Goal: Task Accomplishment & Management: Use online tool/utility

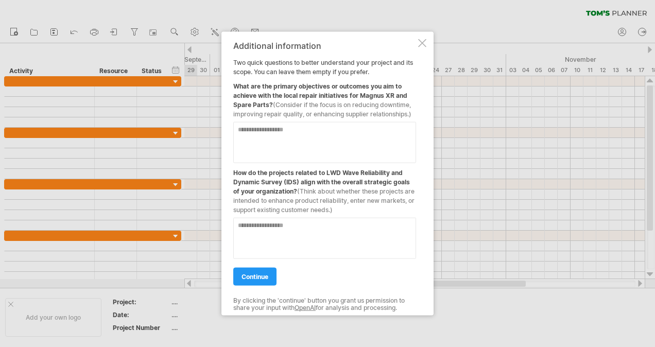
click at [307, 135] on textarea at bounding box center [324, 142] width 183 height 41
type textarea "**********"
click at [253, 275] on span "continue" at bounding box center [254, 277] width 27 height 8
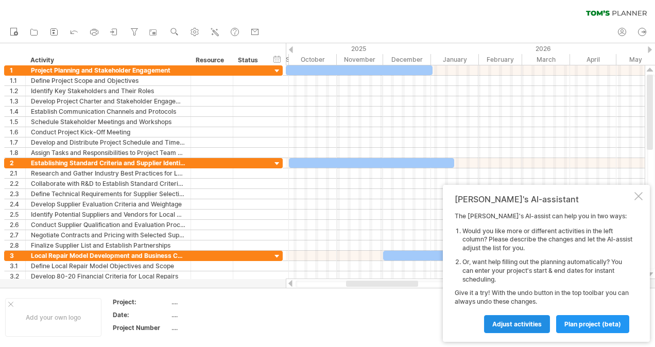
click at [513, 321] on span "Adjust activities" at bounding box center [516, 324] width 49 height 8
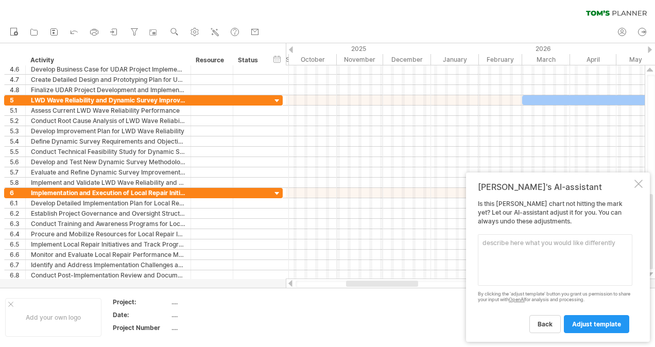
drag, startPoint x: 653, startPoint y: 104, endPoint x: 656, endPoint y: 225, distance: 121.5
click at [654, 225] on html "progress(100%) Trying to reach [DOMAIN_NAME] Connected again... 0% clear filter…" at bounding box center [327, 174] width 655 height 349
click at [592, 324] on span "adjust template" at bounding box center [596, 324] width 49 height 8
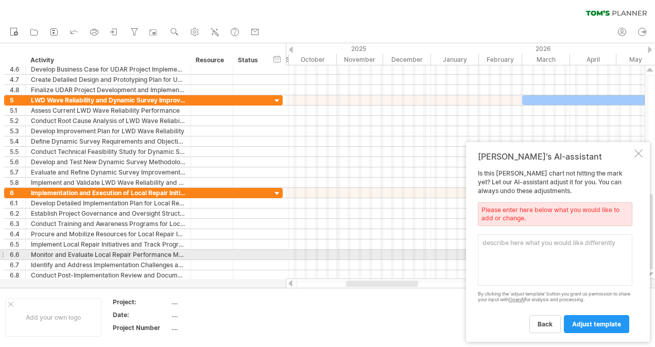
click at [539, 251] on textarea at bounding box center [555, 259] width 154 height 51
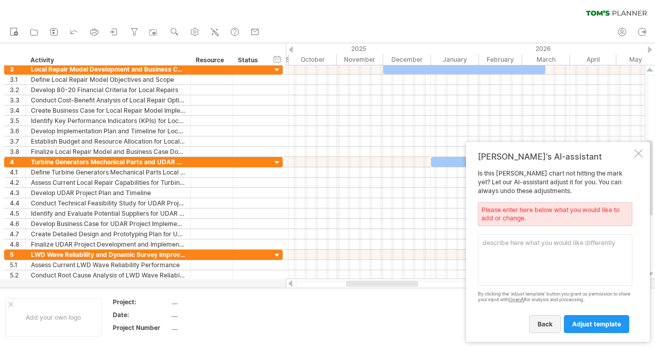
click at [547, 323] on span "back" at bounding box center [544, 324] width 15 height 8
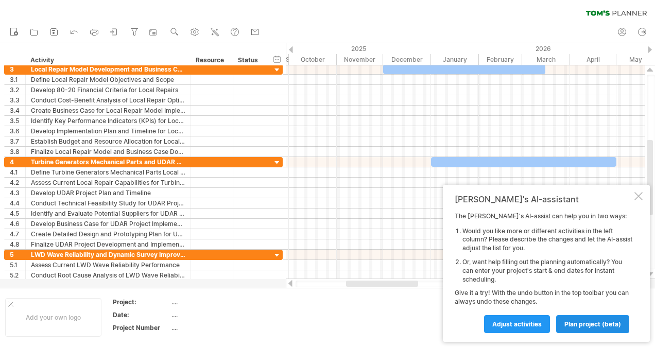
click at [591, 326] on span "plan project (beta)" at bounding box center [592, 324] width 57 height 8
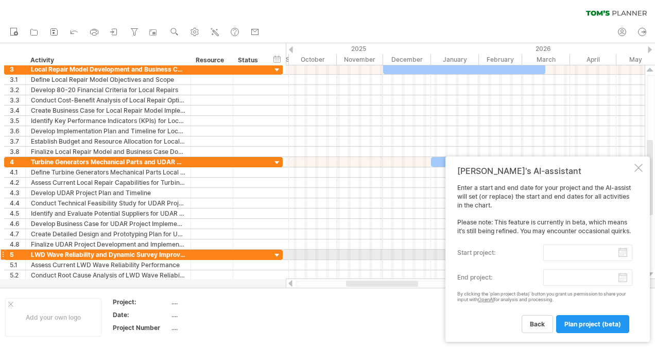
click at [625, 255] on input "start project:" at bounding box center [587, 253] width 89 height 16
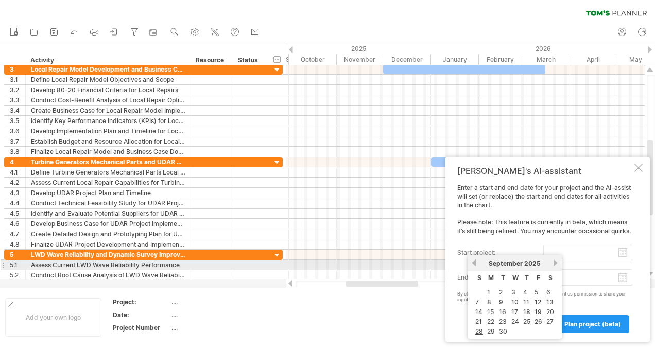
click at [554, 260] on link "next" at bounding box center [555, 263] width 8 height 8
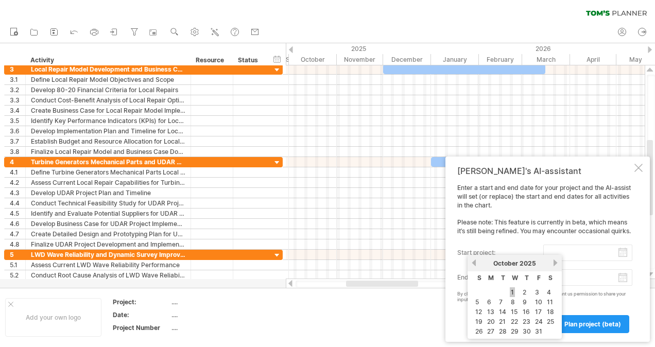
click at [513, 291] on link "1" at bounding box center [512, 292] width 5 height 10
type input "********"
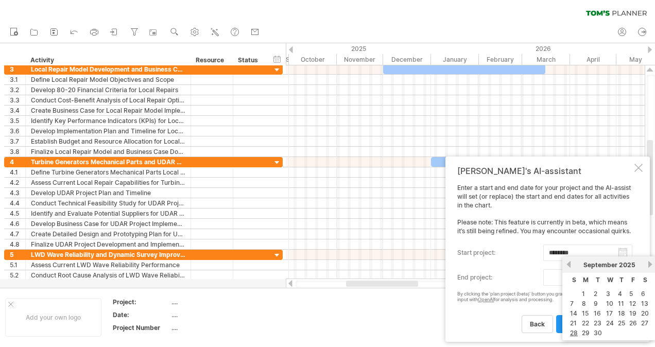
click at [620, 280] on body "progress(100%) Trying to reach [DOMAIN_NAME] Connected again... 0% clear filter…" at bounding box center [327, 174] width 655 height 349
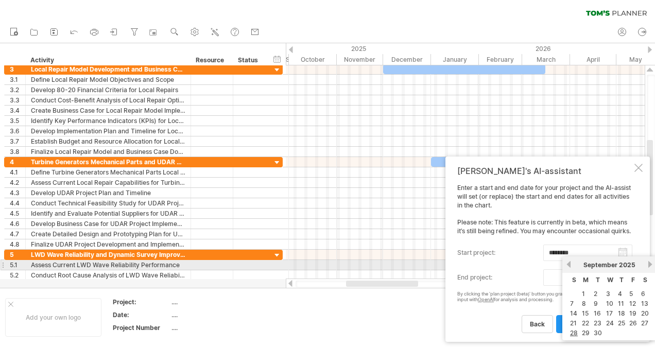
click at [649, 263] on link "next" at bounding box center [650, 264] width 8 height 8
click at [649, 263] on link "next" at bounding box center [649, 264] width 8 height 8
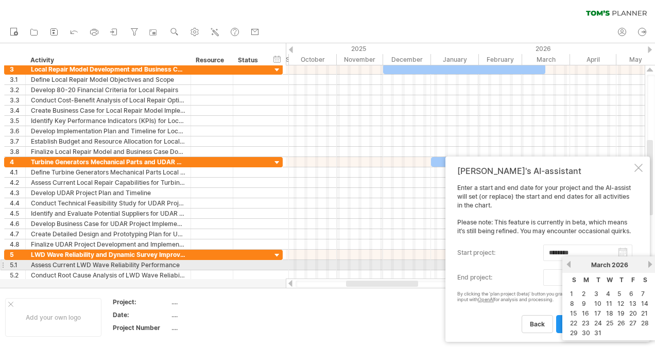
click at [649, 263] on link "next" at bounding box center [650, 264] width 8 height 8
click at [648, 263] on link "next" at bounding box center [650, 264] width 8 height 8
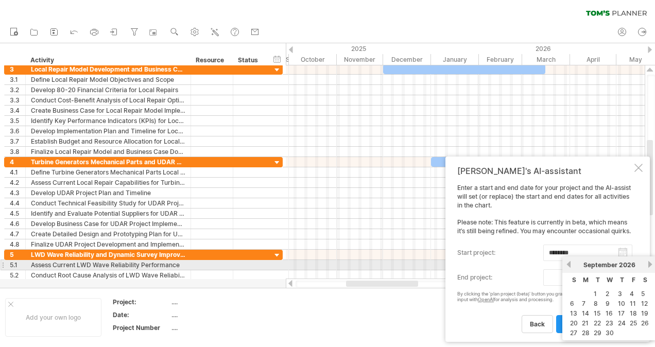
click at [648, 263] on link "next" at bounding box center [650, 264] width 8 height 8
click at [648, 263] on link "next" at bounding box center [649, 264] width 8 height 8
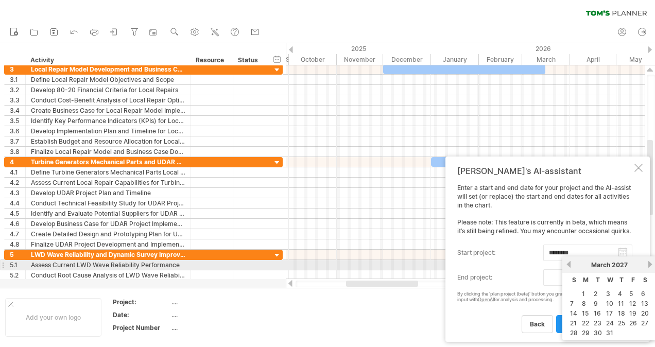
click at [648, 263] on link "next" at bounding box center [650, 264] width 8 height 8
click at [648, 264] on link "next" at bounding box center [650, 264] width 8 height 8
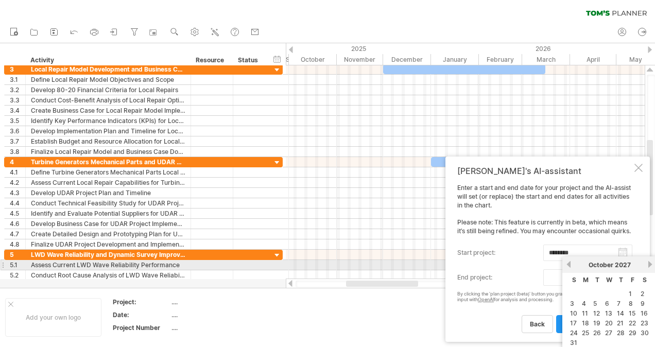
click at [648, 264] on link "next" at bounding box center [650, 264] width 8 height 8
click at [647, 264] on link "next" at bounding box center [650, 264] width 8 height 8
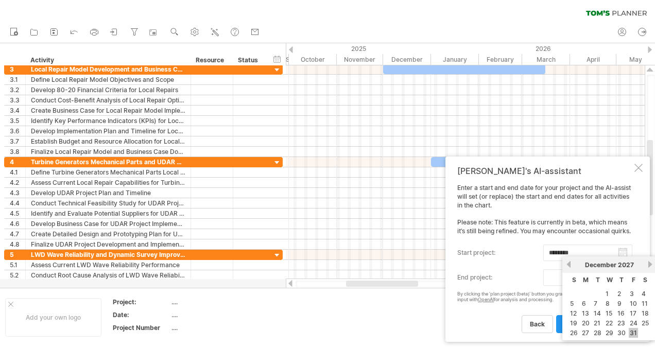
click at [632, 328] on link "31" at bounding box center [633, 333] width 9 height 10
type input "********"
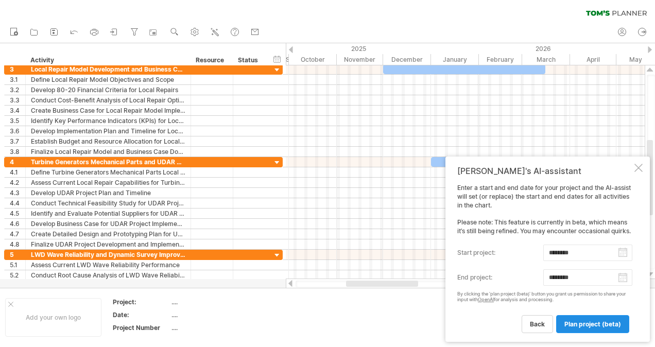
click at [584, 325] on span "plan project (beta)" at bounding box center [592, 324] width 57 height 8
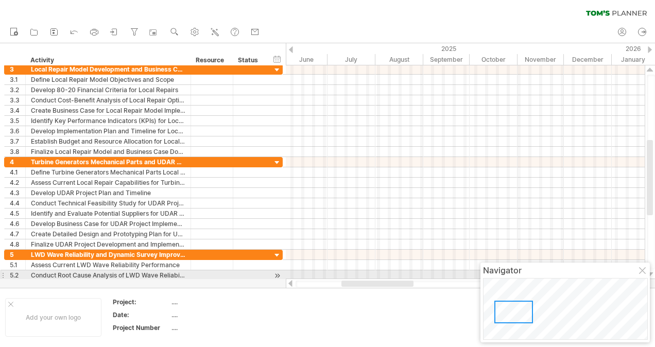
click at [641, 271] on div at bounding box center [643, 271] width 8 height 8
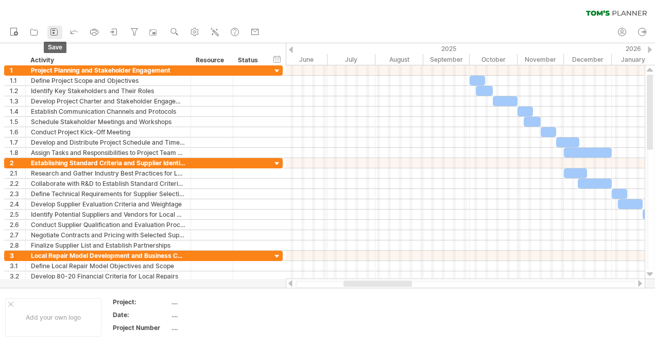
click at [54, 31] on icon at bounding box center [54, 32] width 10 height 10
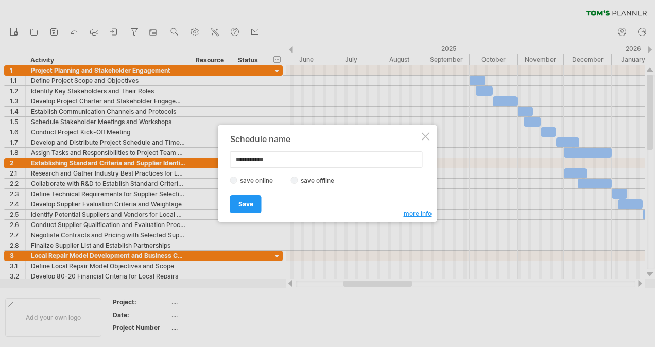
drag, startPoint x: 299, startPoint y: 161, endPoint x: 231, endPoint y: 159, distance: 68.0
click at [231, 159] on input "**********" at bounding box center [326, 159] width 193 height 16
type input "**********"
click at [306, 179] on label "save offline" at bounding box center [320, 181] width 45 height 8
click at [244, 205] on span "Save" at bounding box center [245, 204] width 15 height 8
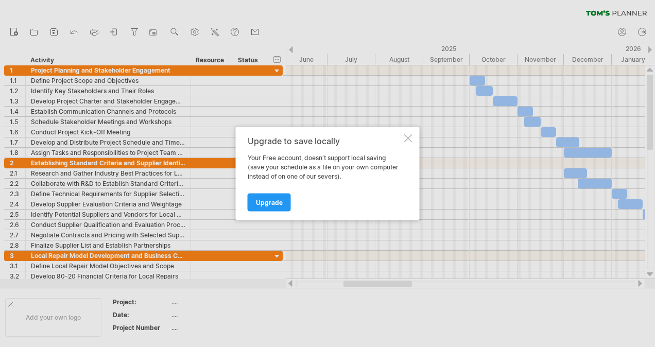
click at [408, 137] on div at bounding box center [408, 138] width 8 height 8
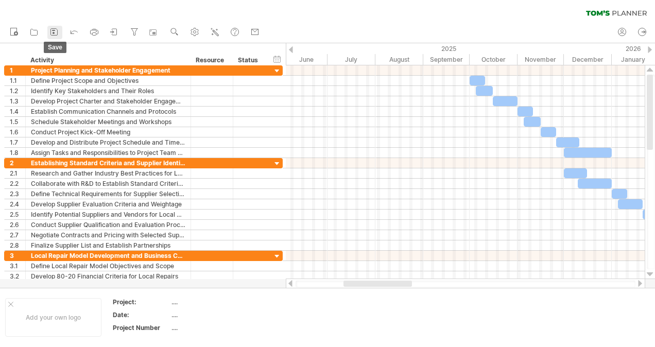
click at [54, 31] on rect at bounding box center [53, 30] width 3 height 1
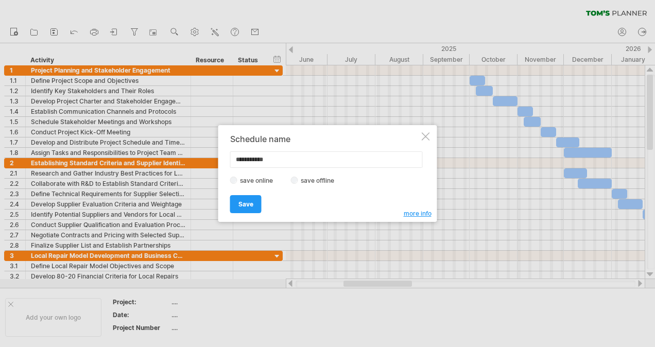
drag, startPoint x: 277, startPoint y: 155, endPoint x: 235, endPoint y: 158, distance: 42.8
click at [235, 158] on input "**********" at bounding box center [326, 159] width 193 height 16
type input "**********"
click at [248, 205] on span "Save" at bounding box center [245, 204] width 15 height 8
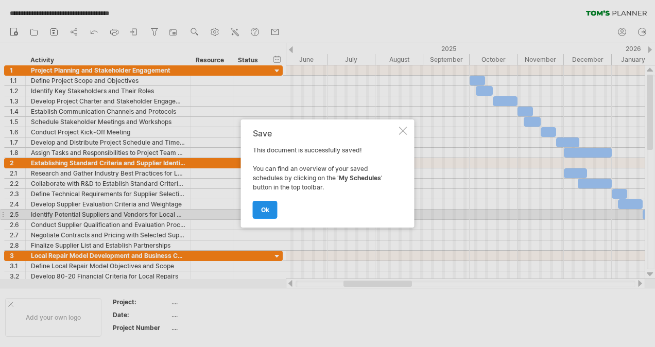
click at [262, 206] on span "ok" at bounding box center [265, 210] width 8 height 8
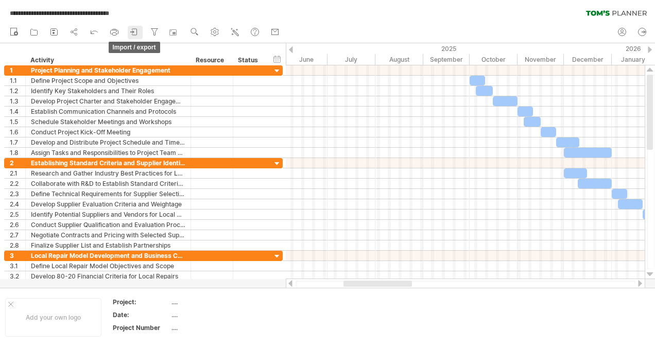
click at [136, 30] on icon at bounding box center [134, 32] width 10 height 10
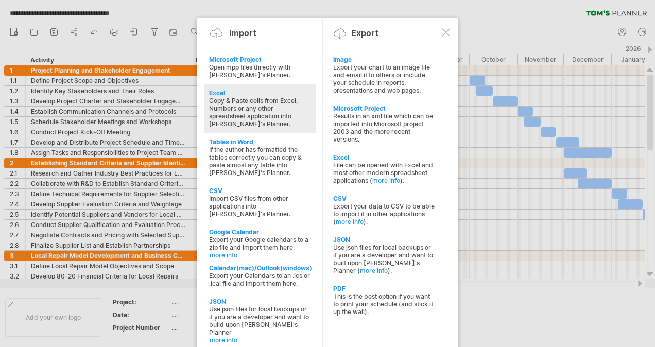
click at [256, 93] on div "Excel" at bounding box center [260, 93] width 102 height 8
type textarea "**********"
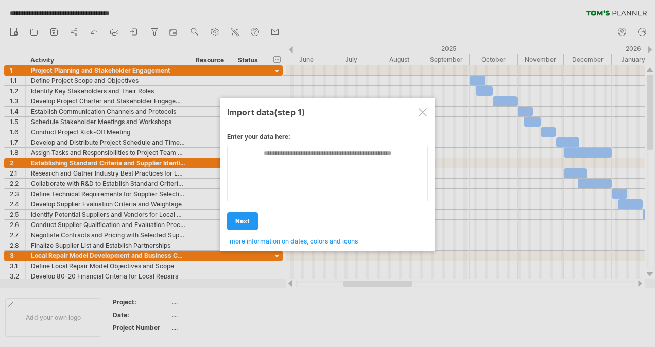
click at [425, 108] on div at bounding box center [423, 112] width 8 height 8
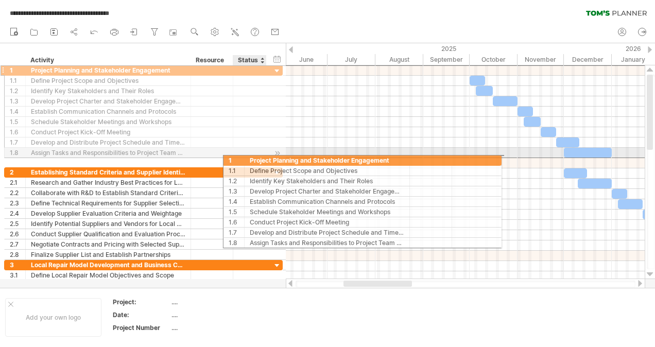
drag, startPoint x: 11, startPoint y: 70, endPoint x: 240, endPoint y: 152, distance: 242.9
click at [240, 152] on div "**********" at bounding box center [143, 111] width 278 height 93
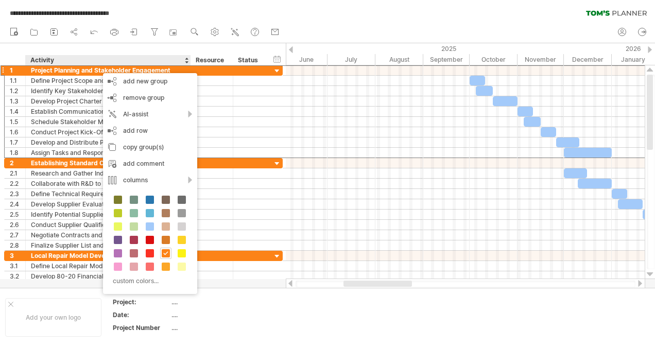
click at [111, 61] on div "Activity" at bounding box center [107, 60] width 154 height 10
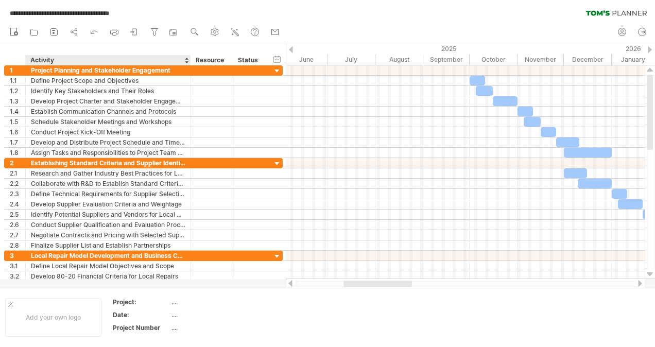
click at [309, 285] on div at bounding box center [465, 284] width 340 height 7
click at [301, 282] on div at bounding box center [465, 284] width 340 height 7
click at [304, 285] on div at bounding box center [465, 284] width 340 height 7
click at [305, 285] on div at bounding box center [465, 284] width 340 height 7
click at [306, 284] on div at bounding box center [465, 284] width 340 height 7
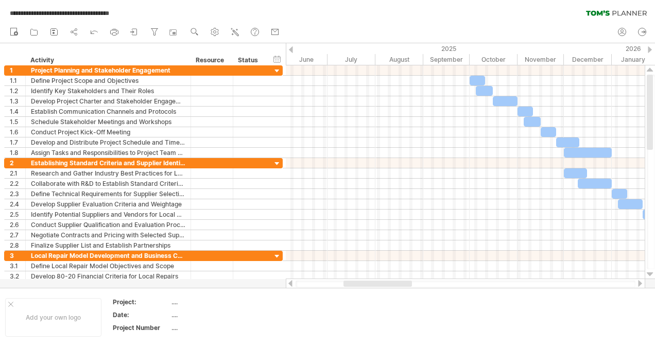
click at [306, 284] on div at bounding box center [465, 284] width 340 height 7
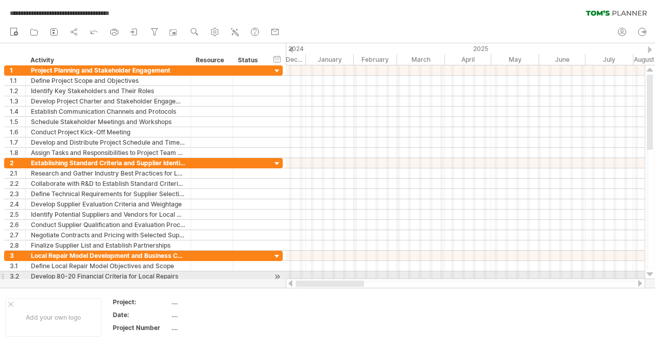
drag, startPoint x: 364, startPoint y: 281, endPoint x: 288, endPoint y: 272, distance: 77.3
click at [288, 272] on div "**********" at bounding box center [327, 173] width 655 height 347
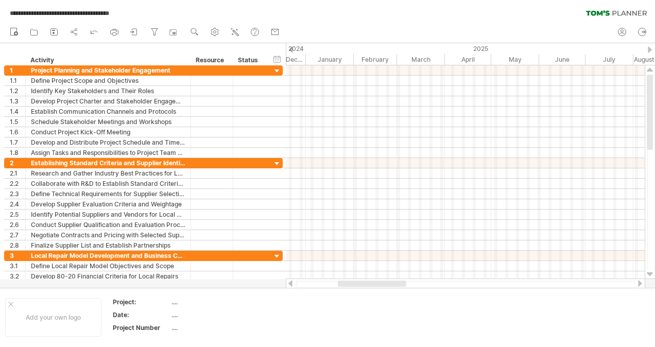
click at [309, 284] on div at bounding box center [465, 284] width 340 height 7
click at [302, 285] on div at bounding box center [465, 284] width 340 height 7
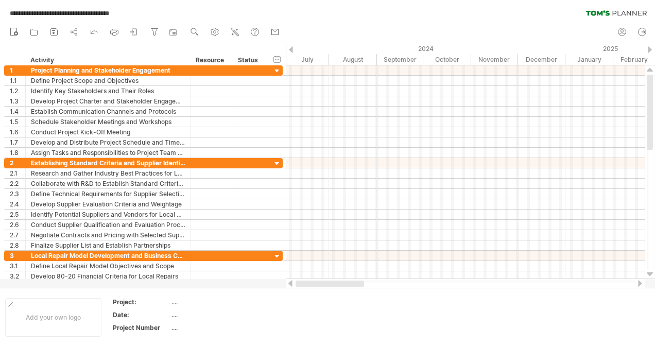
drag, startPoint x: 348, startPoint y: 285, endPoint x: 289, endPoint y: 280, distance: 59.5
click at [289, 280] on div at bounding box center [465, 283] width 359 height 10
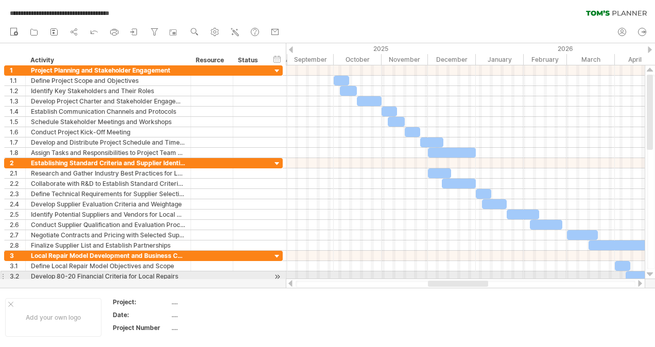
drag, startPoint x: 344, startPoint y: 284, endPoint x: 439, endPoint y: 273, distance: 95.4
click at [439, 273] on div "**********" at bounding box center [327, 173] width 655 height 347
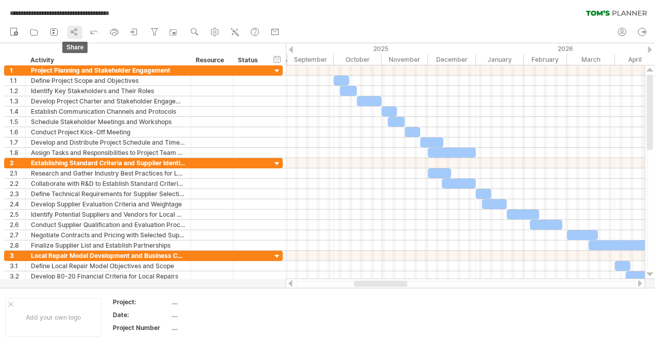
click at [77, 31] on icon at bounding box center [74, 32] width 10 height 10
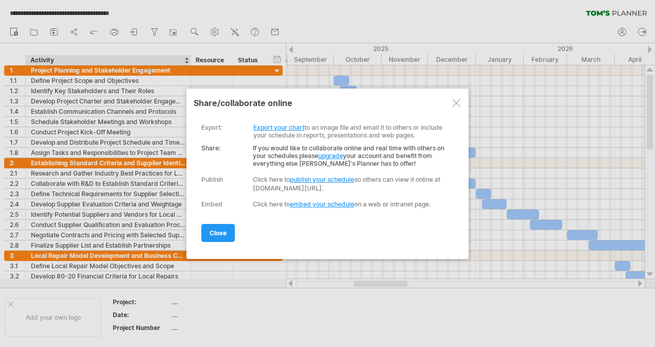
click at [281, 126] on link "Export your chart" at bounding box center [278, 128] width 51 height 8
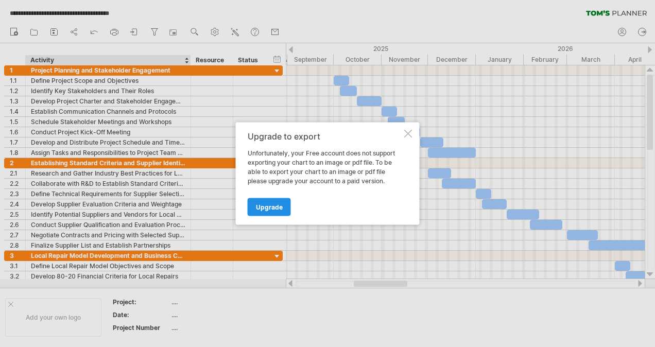
click at [265, 211] on link "Upgrade" at bounding box center [269, 207] width 43 height 18
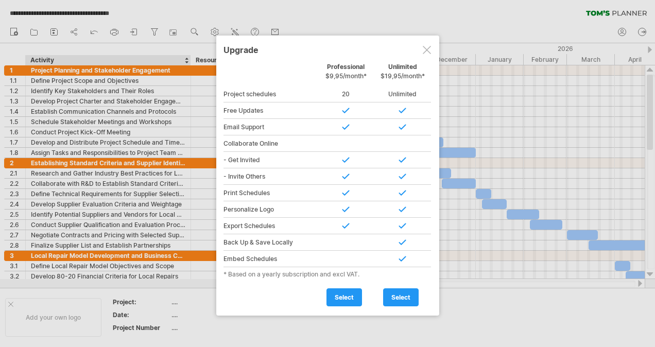
click at [425, 52] on div at bounding box center [427, 50] width 8 height 8
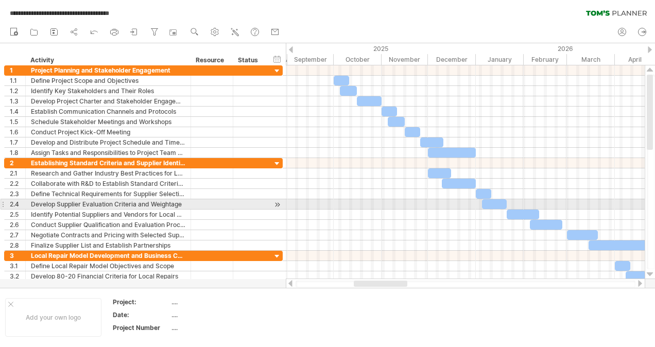
drag, startPoint x: 15, startPoint y: 61, endPoint x: 290, endPoint y: 206, distance: 310.7
click at [290, 206] on div "**********" at bounding box center [327, 173] width 655 height 347
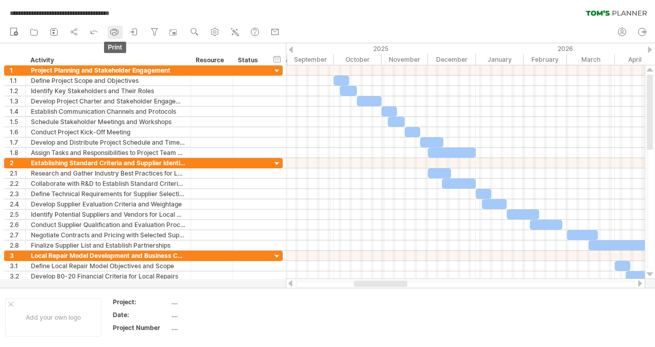
click at [115, 30] on icon at bounding box center [114, 32] width 10 height 10
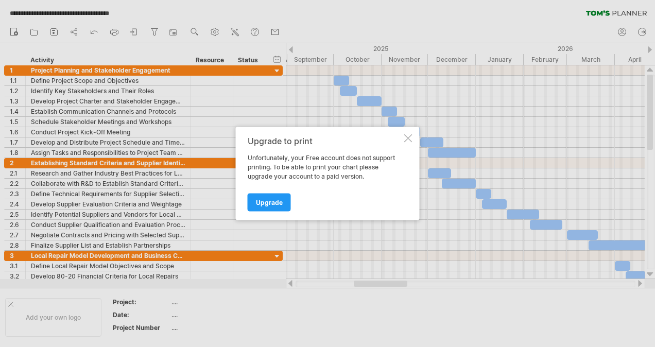
click at [411, 135] on div at bounding box center [408, 138] width 8 height 8
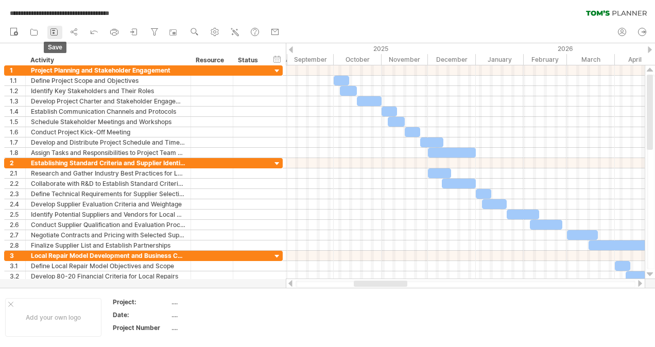
click at [54, 33] on rect at bounding box center [54, 33] width 2 height 2
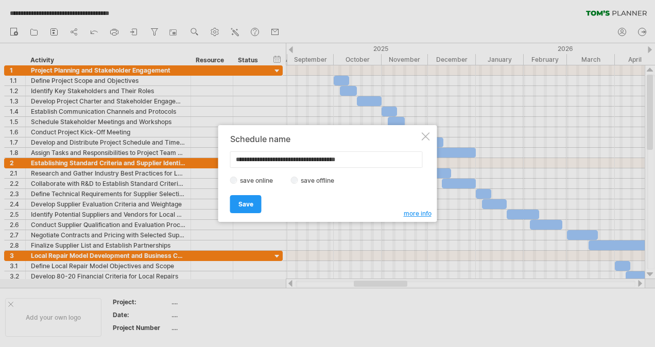
click at [298, 178] on label "save offline" at bounding box center [320, 181] width 45 height 8
click at [234, 206] on link "Save" at bounding box center [245, 204] width 31 height 18
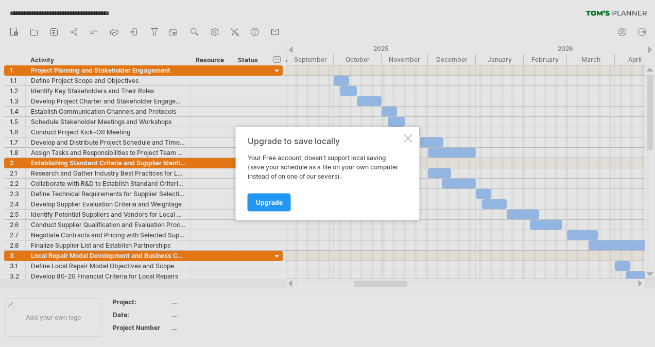
click at [409, 138] on div at bounding box center [408, 138] width 8 height 8
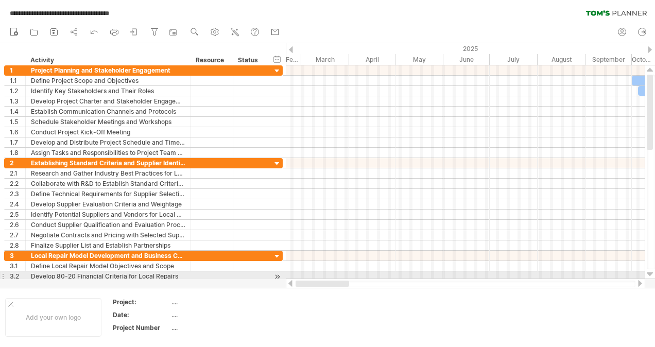
drag, startPoint x: 397, startPoint y: 283, endPoint x: 324, endPoint y: 272, distance: 74.4
click at [324, 272] on div "**********" at bounding box center [327, 173] width 655 height 347
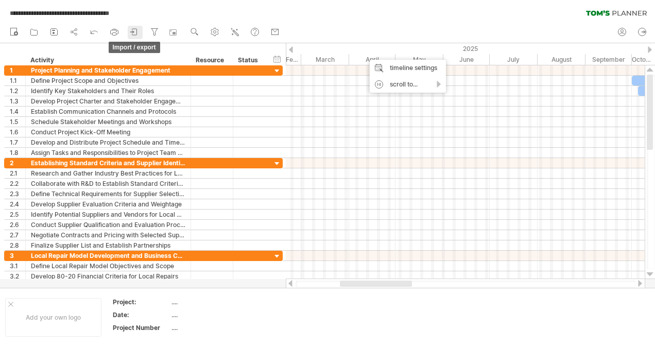
click at [133, 32] on icon at bounding box center [131, 31] width 3 height 3
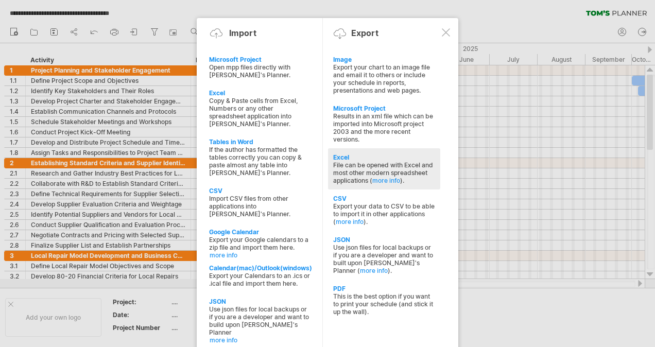
click at [340, 153] on div "Excel" at bounding box center [384, 157] width 102 height 8
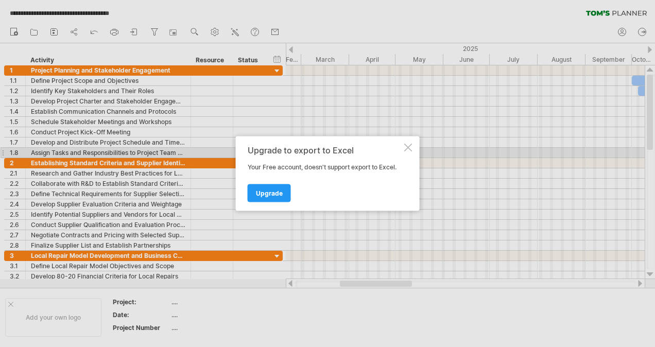
click at [408, 148] on div at bounding box center [408, 148] width 8 height 8
